Goal: Task Accomplishment & Management: Manage account settings

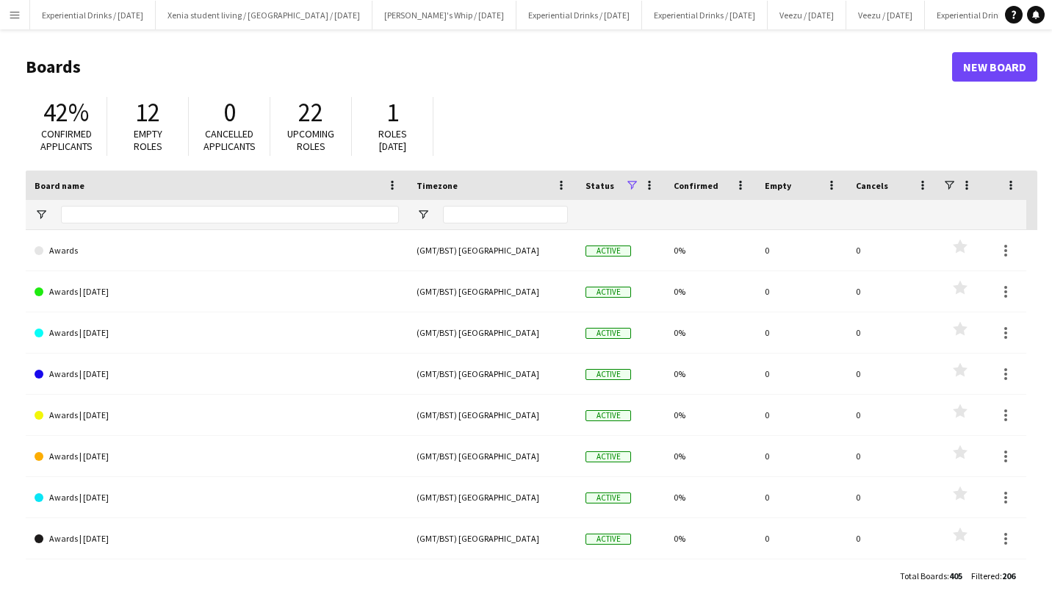
click at [10, 13] on app-icon "Menu" at bounding box center [15, 15] width 12 height 12
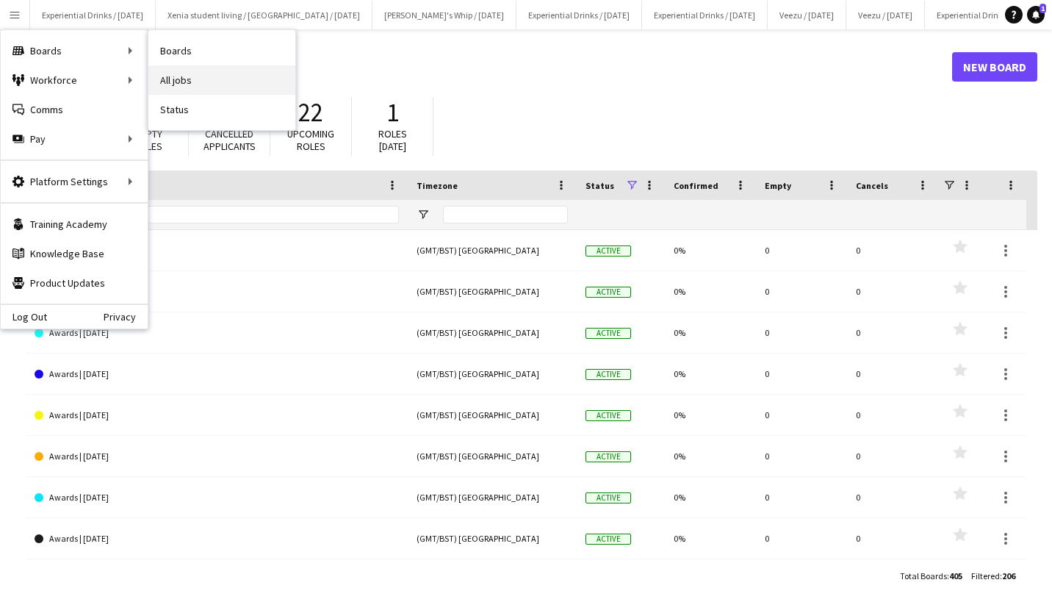
click at [223, 71] on link "All jobs" at bounding box center [221, 79] width 147 height 29
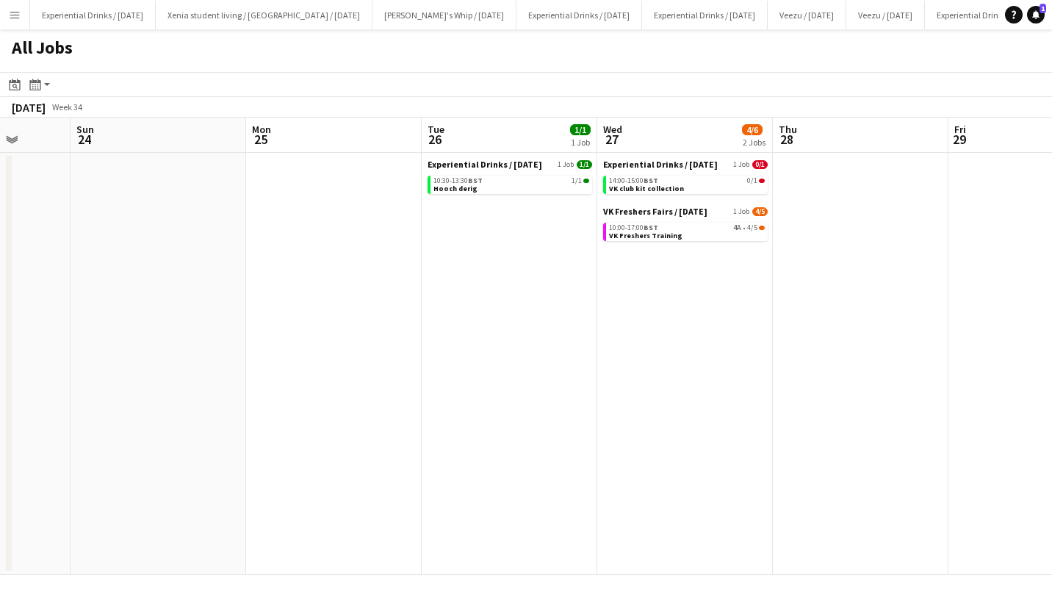
scroll to position [0, 474]
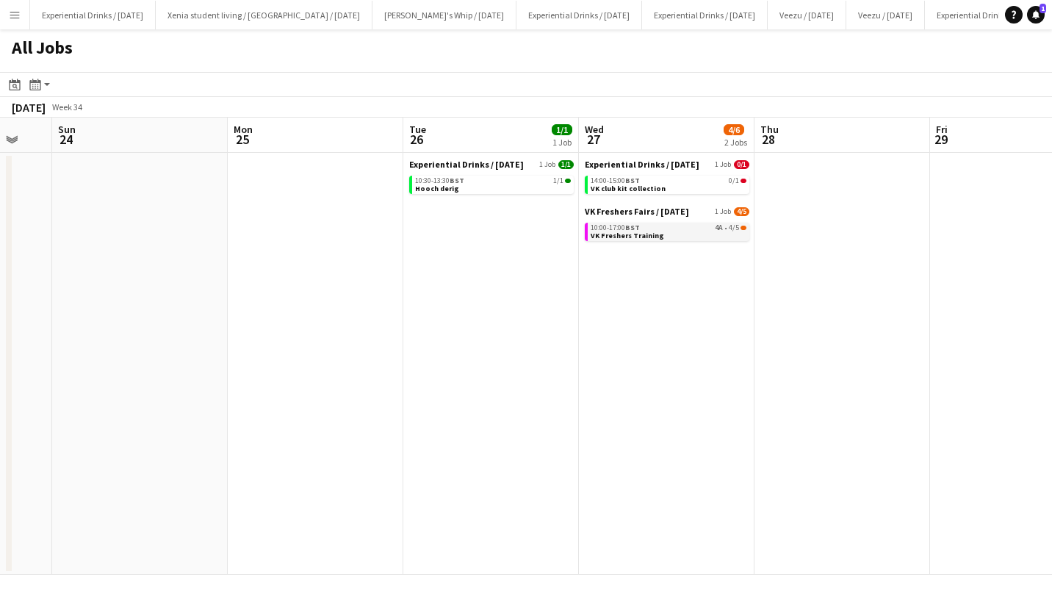
click at [643, 229] on div "10:00-17:00 BST 4A • 4/5" at bounding box center [669, 227] width 156 height 7
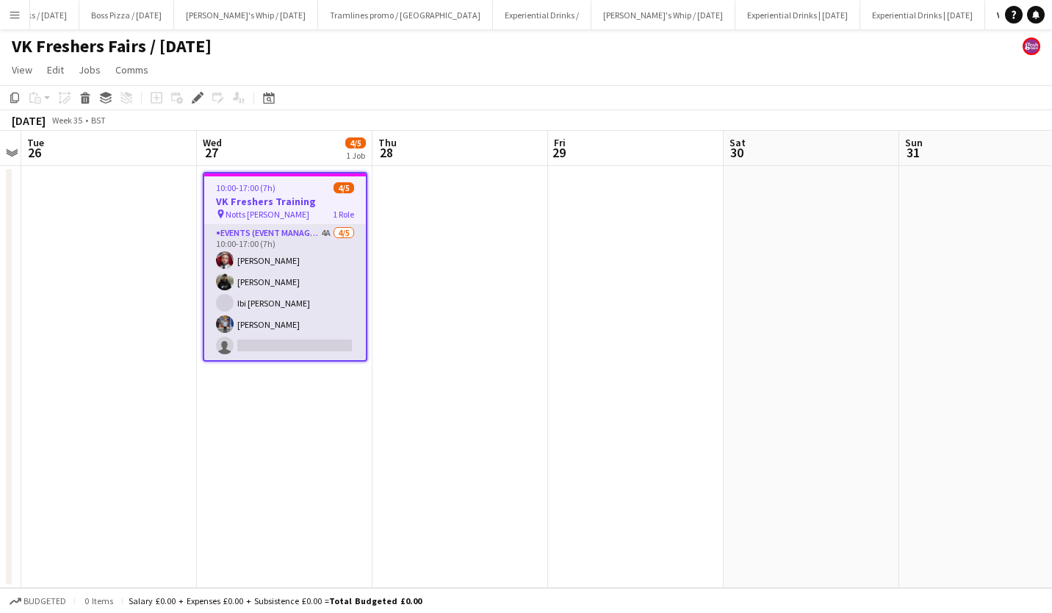
scroll to position [0, 981]
click at [268, 307] on app-card-role "Events (Event Manager) 4A [DATE] 10:00-17:00 (7h) [PERSON_NAME] [PERSON_NAME] I…" at bounding box center [285, 292] width 162 height 135
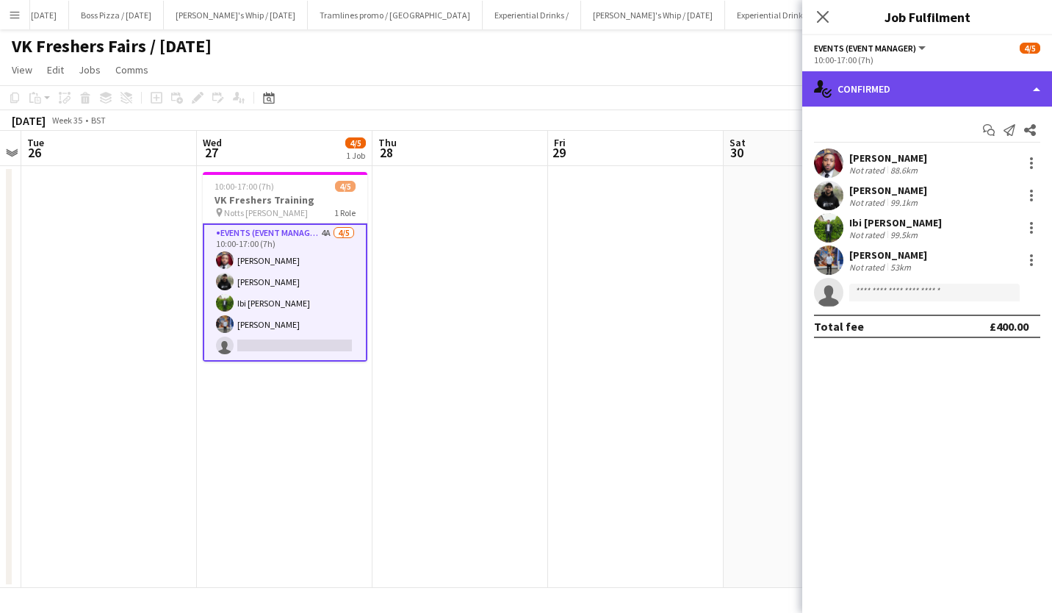
click at [923, 77] on div "single-neutral-actions-check-2 Confirmed" at bounding box center [927, 88] width 250 height 35
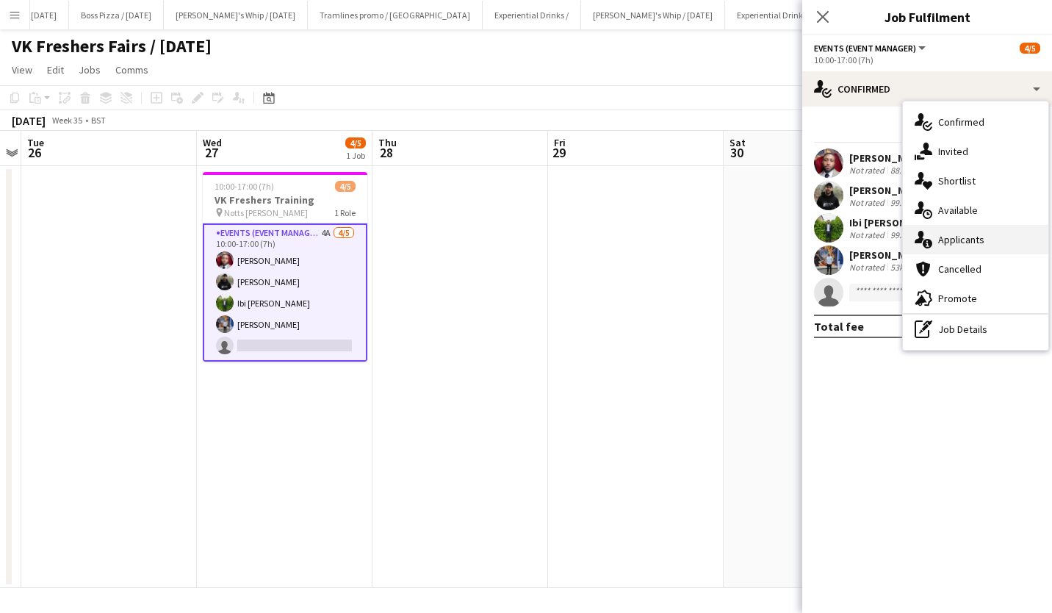
click at [989, 240] on div "single-neutral-actions-information Applicants" at bounding box center [975, 239] width 145 height 29
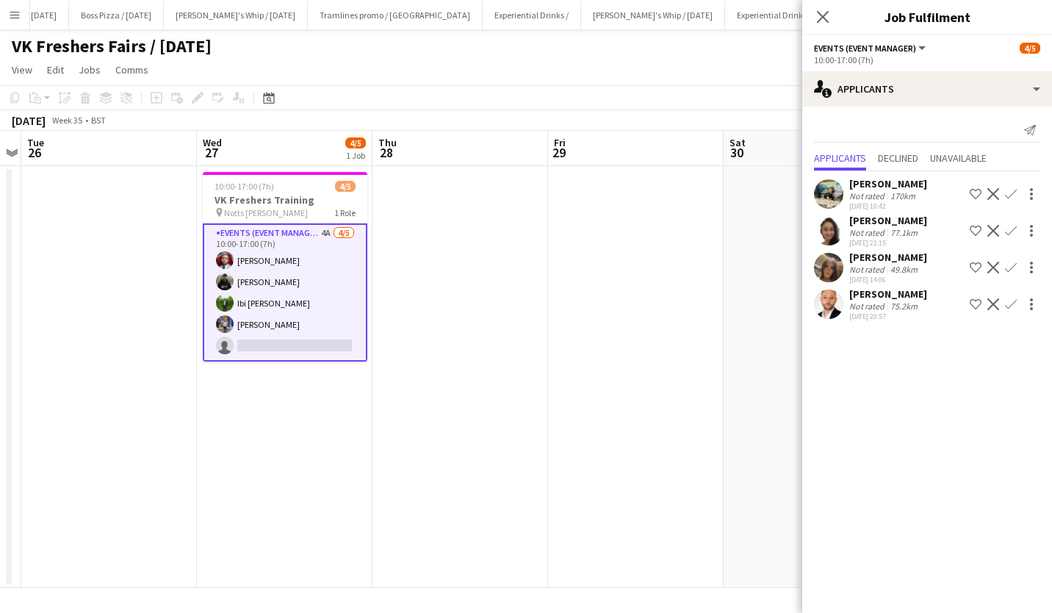
click at [867, 295] on div "[PERSON_NAME]" at bounding box center [888, 293] width 78 height 13
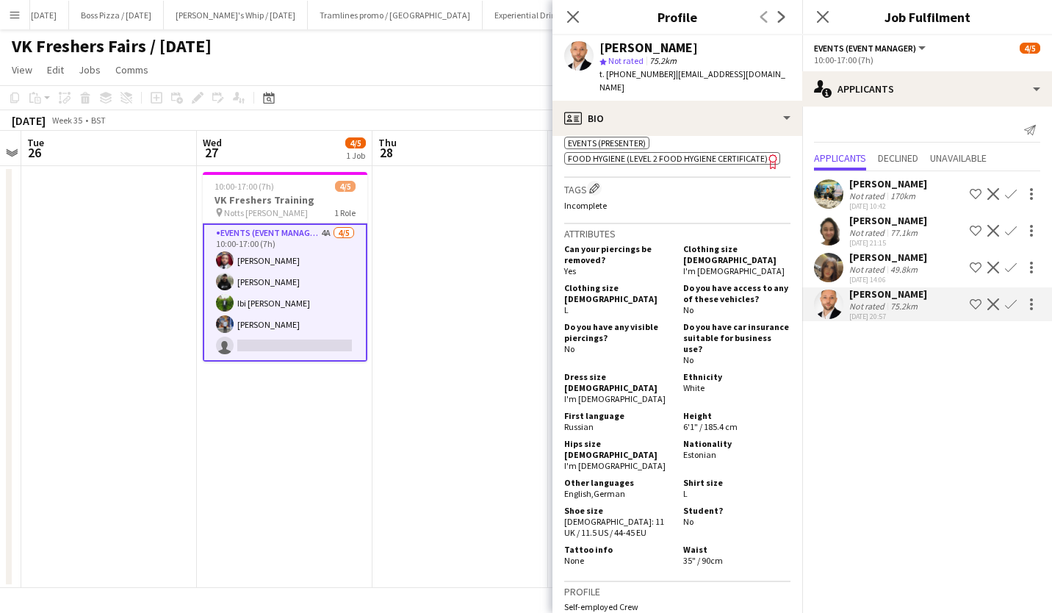
scroll to position [0, 0]
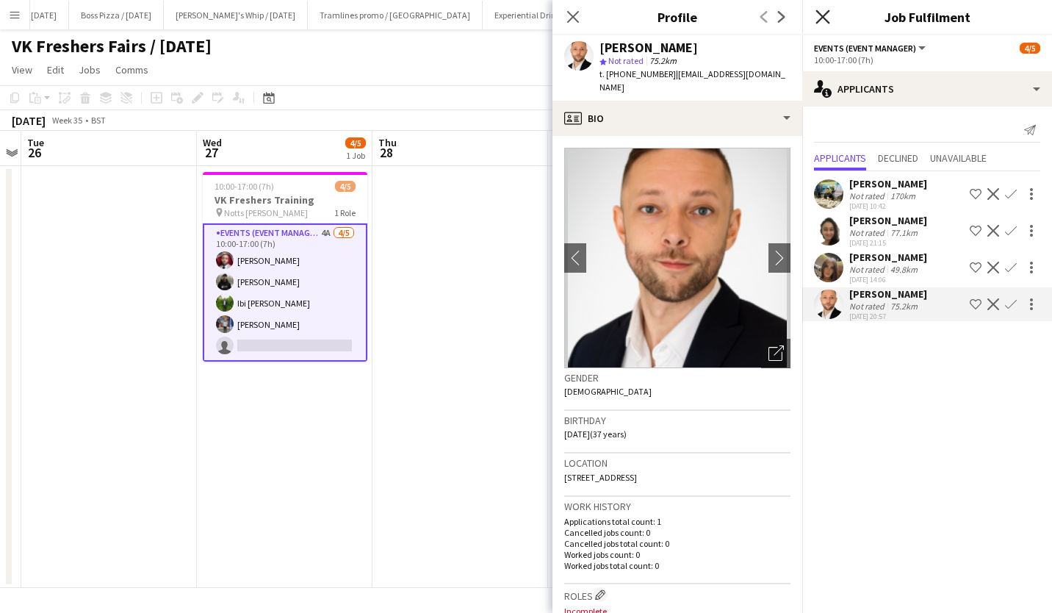
click at [823, 18] on icon at bounding box center [822, 17] width 14 height 14
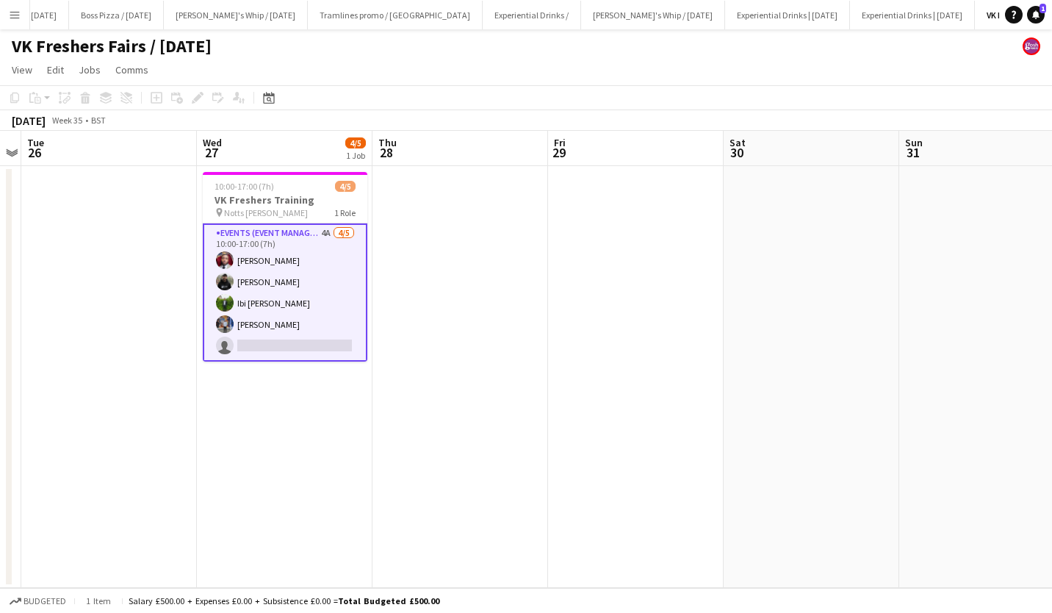
scroll to position [0, 400]
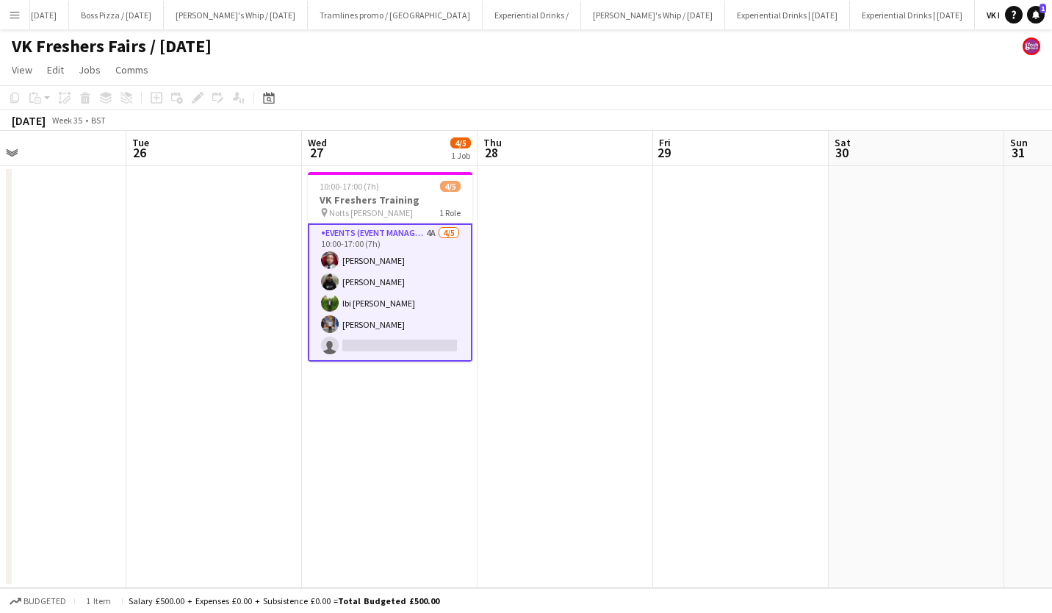
click at [368, 321] on app-card-role "Events (Event Manager) 4A [DATE] 10:00-17:00 (7h) [PERSON_NAME] [PERSON_NAME] I…" at bounding box center [390, 292] width 165 height 138
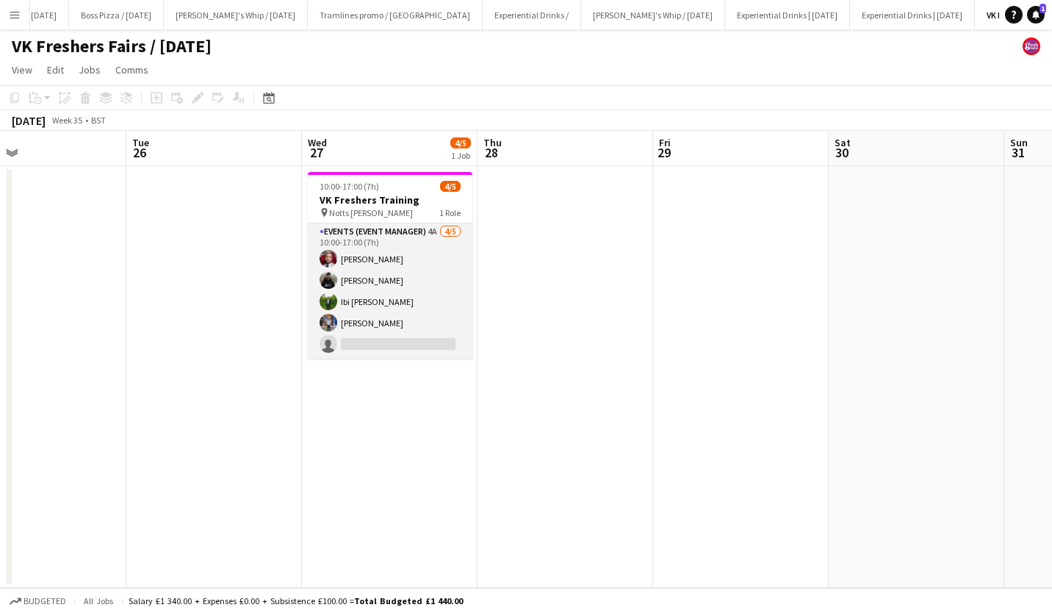
click at [376, 320] on app-card-role "Events (Event Manager) 4A [DATE] 10:00-17:00 (7h) [PERSON_NAME] [PERSON_NAME] I…" at bounding box center [390, 290] width 165 height 135
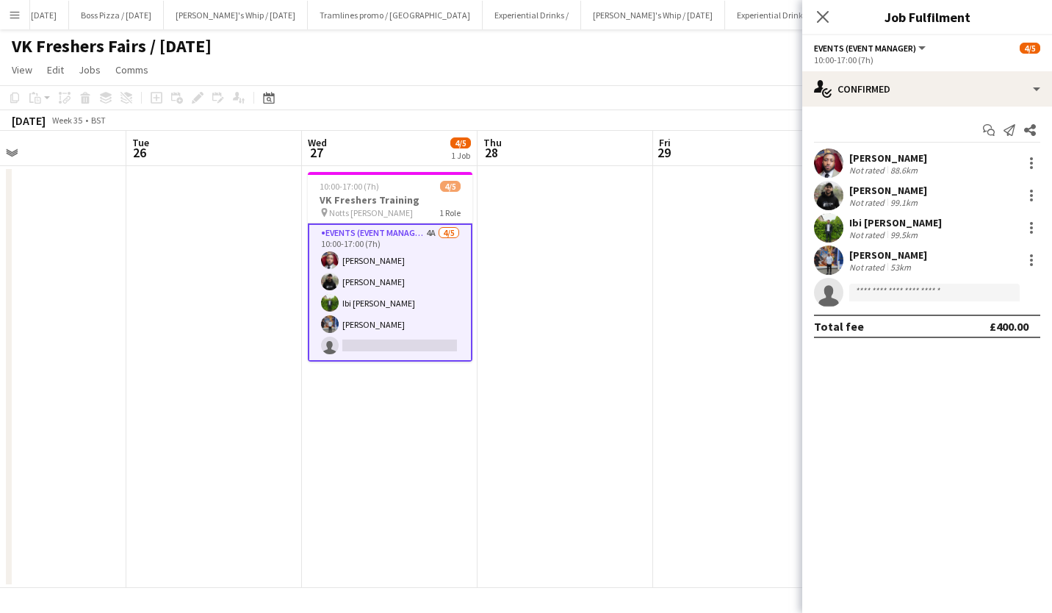
click at [867, 251] on div "[PERSON_NAME]" at bounding box center [888, 254] width 78 height 13
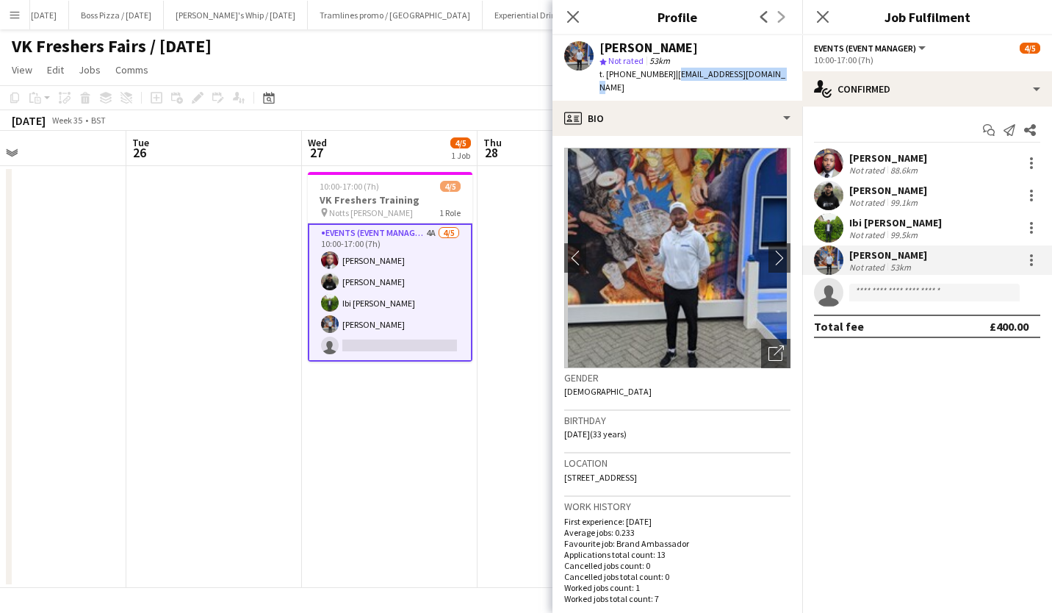
drag, startPoint x: 669, startPoint y: 75, endPoint x: 770, endPoint y: 74, distance: 100.6
click at [770, 74] on div "[PERSON_NAME] star Not rated 53km t. [PHONE_NUMBER] | [EMAIL_ADDRESS][DOMAIN_NA…" at bounding box center [677, 67] width 250 height 65
copy span "[EMAIL_ADDRESS][DOMAIN_NAME]"
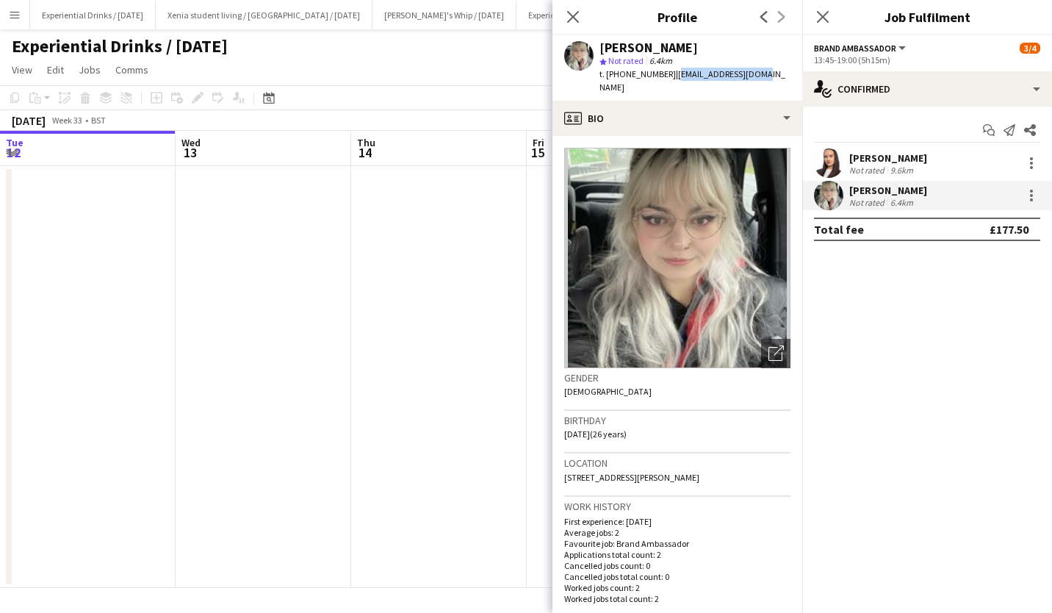
scroll to position [0, 505]
